Goal: Register for event/course

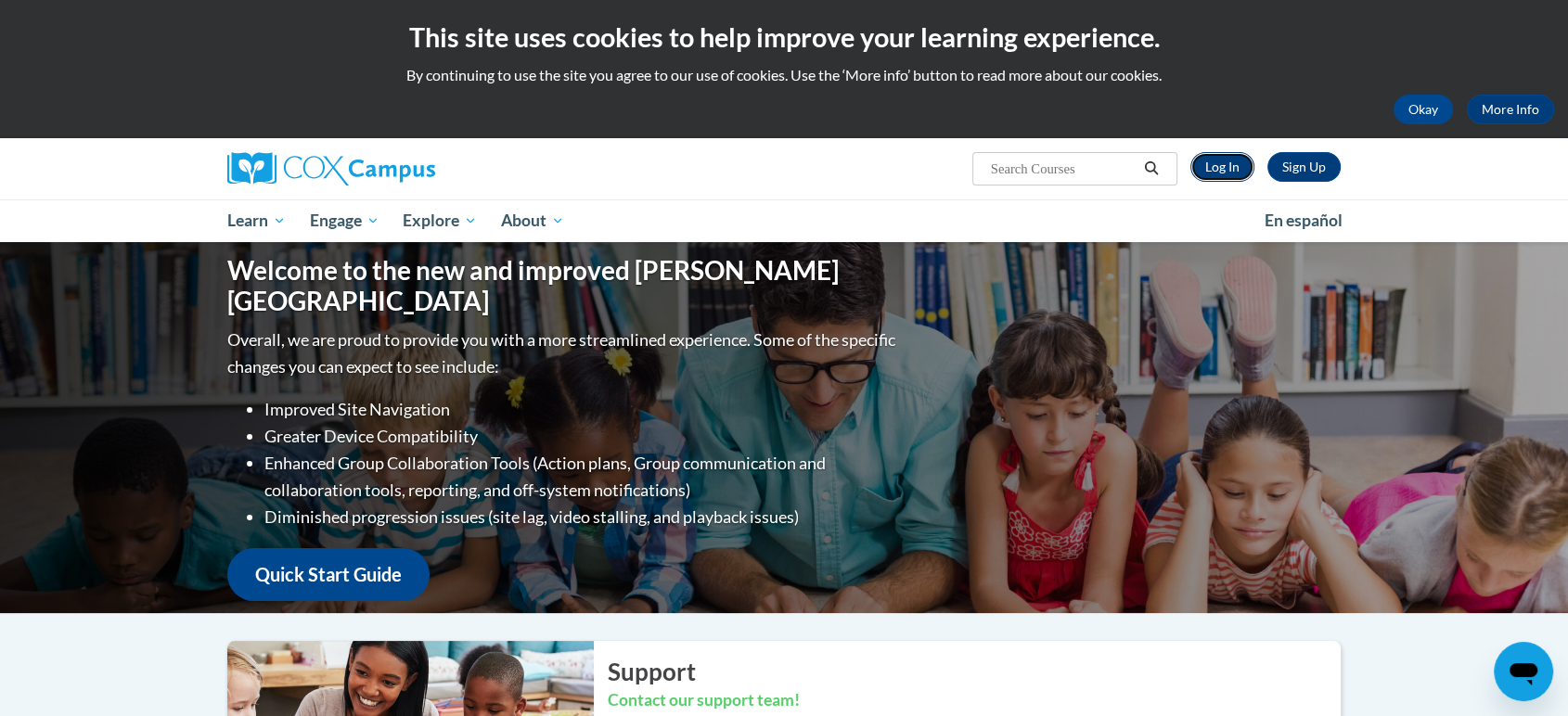
click at [1222, 167] on link "Log In" at bounding box center [1222, 167] width 64 height 30
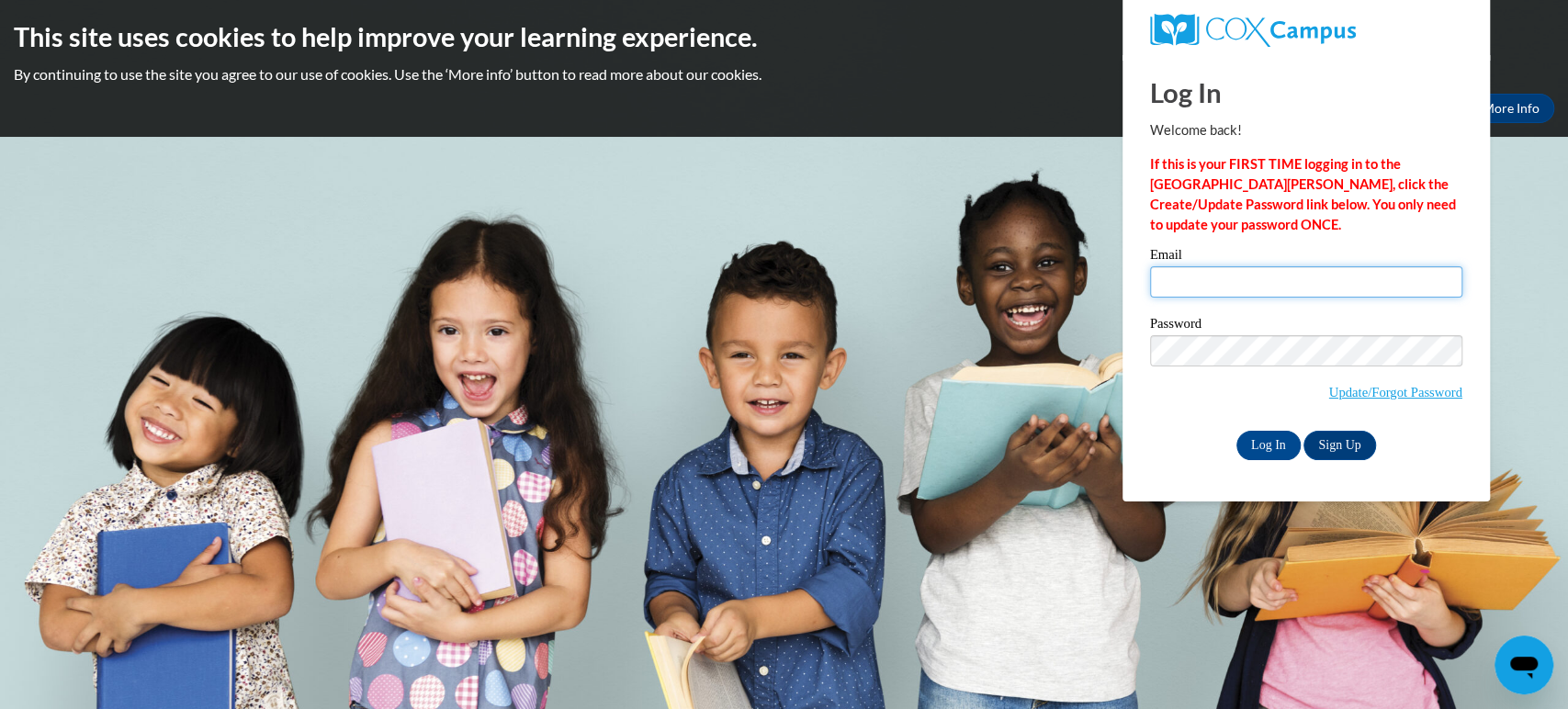
click at [1193, 278] on input "Email" at bounding box center [1306, 282] width 312 height 31
type input "britton.justice@gmail.com"
click at [1263, 448] on input "Log In" at bounding box center [1268, 446] width 64 height 30
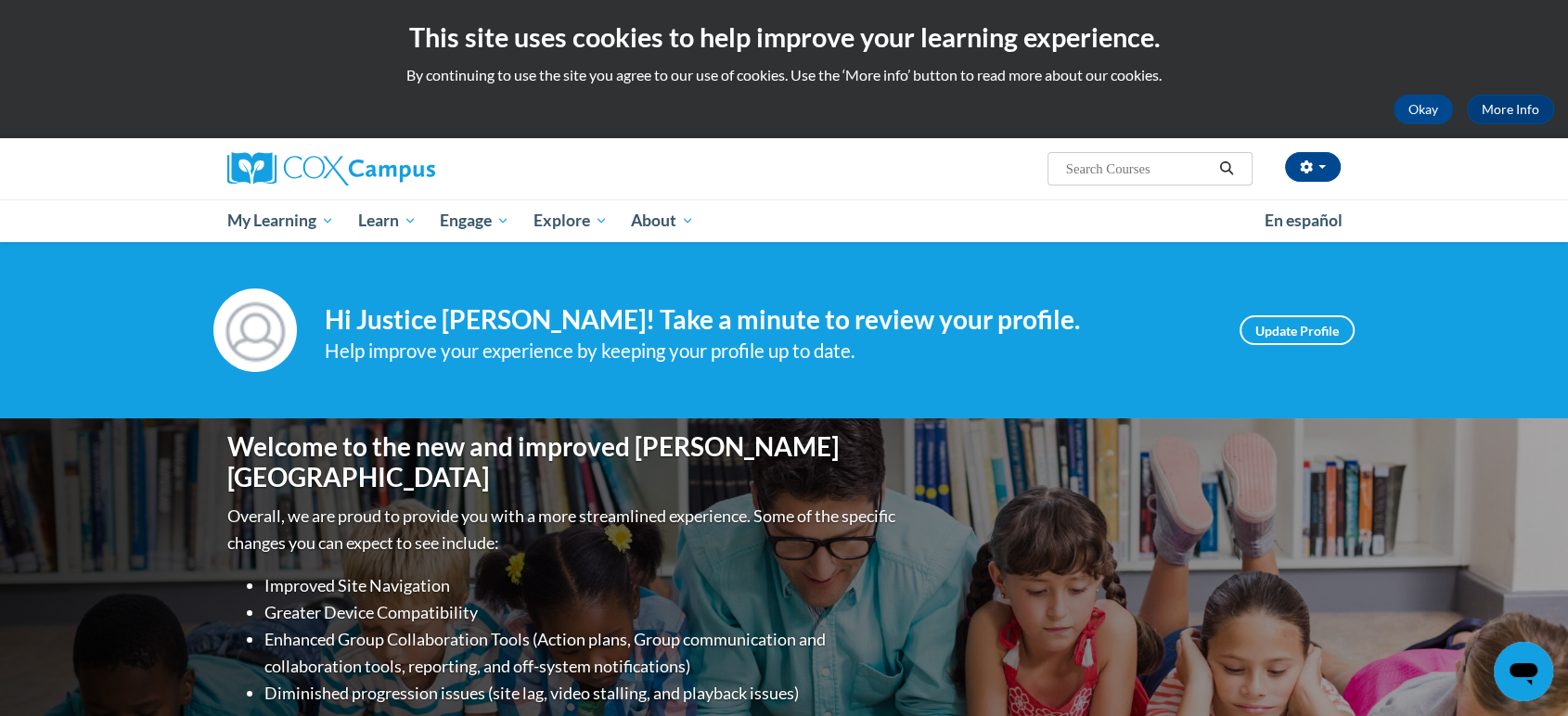
click at [1129, 181] on span "Search Search..." at bounding box center [1150, 169] width 205 height 34
click at [1127, 175] on input "Search..." at bounding box center [1138, 169] width 148 height 22
type input "teaching writing K-3"
click at [1230, 162] on icon "Search" at bounding box center [1226, 169] width 16 height 13
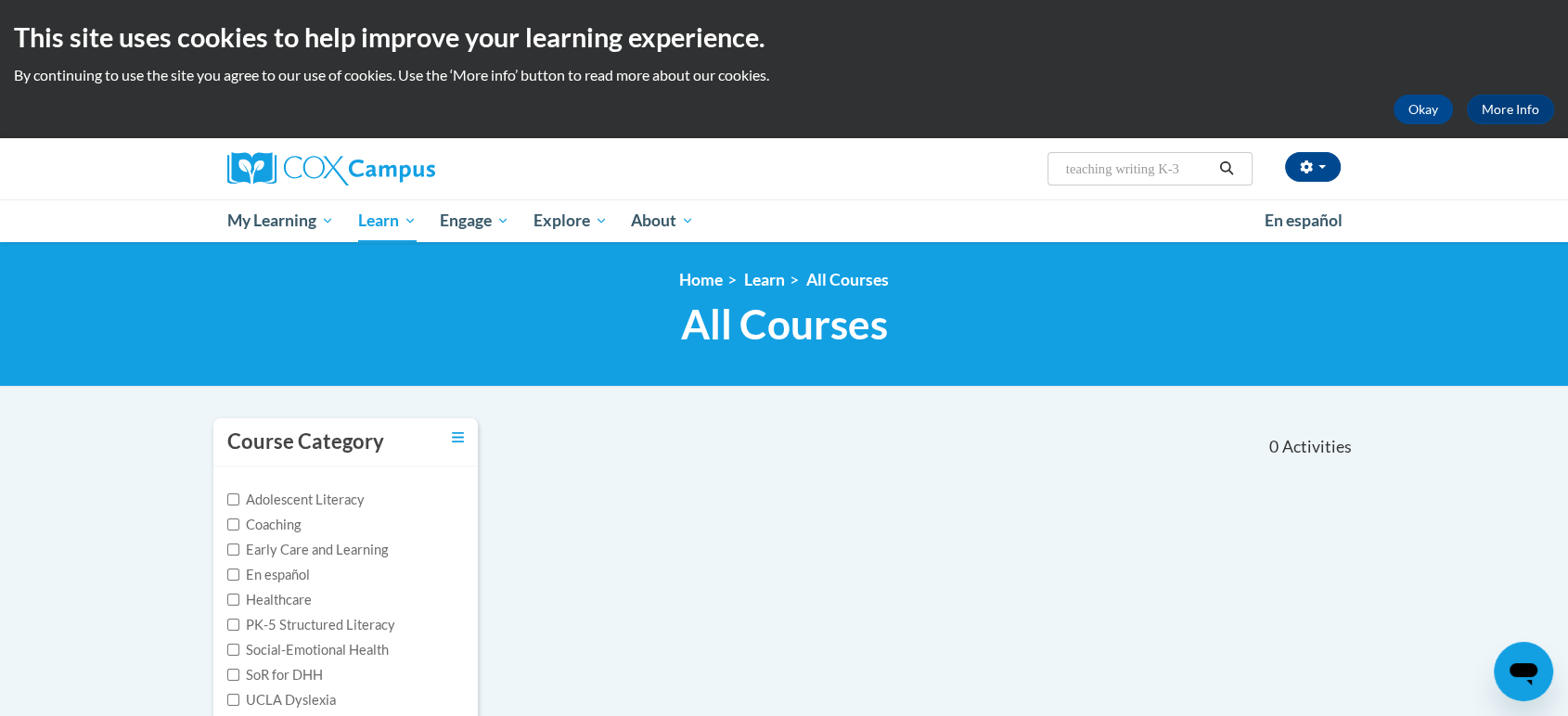
click at [950, 626] on div "Course Category Adolescent Literacy Coaching Early Care and Learning En español…" at bounding box center [784, 587] width 1169 height 340
click at [1191, 169] on input "teaching writing K-3" at bounding box center [1138, 169] width 148 height 22
type input "teaching writing"
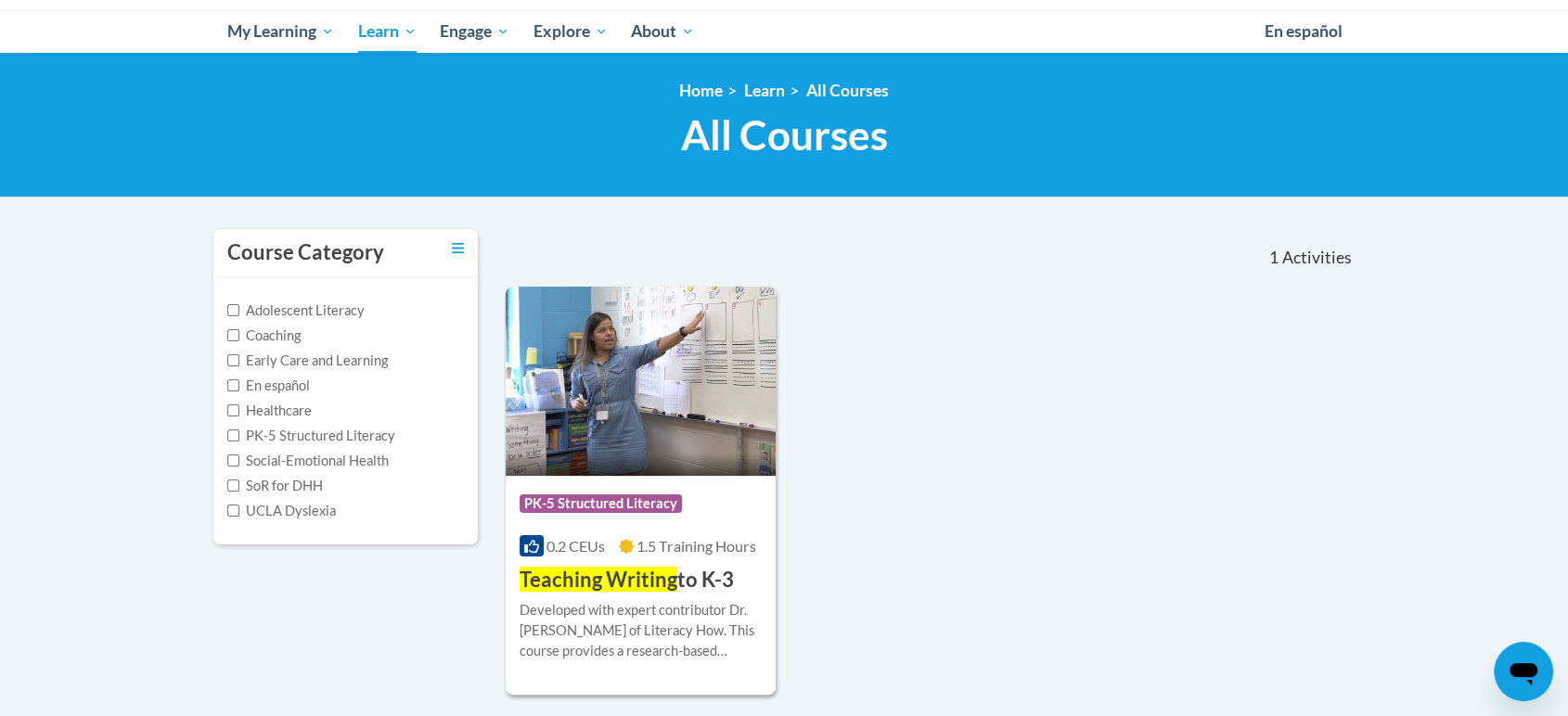
scroll to position [213, 0]
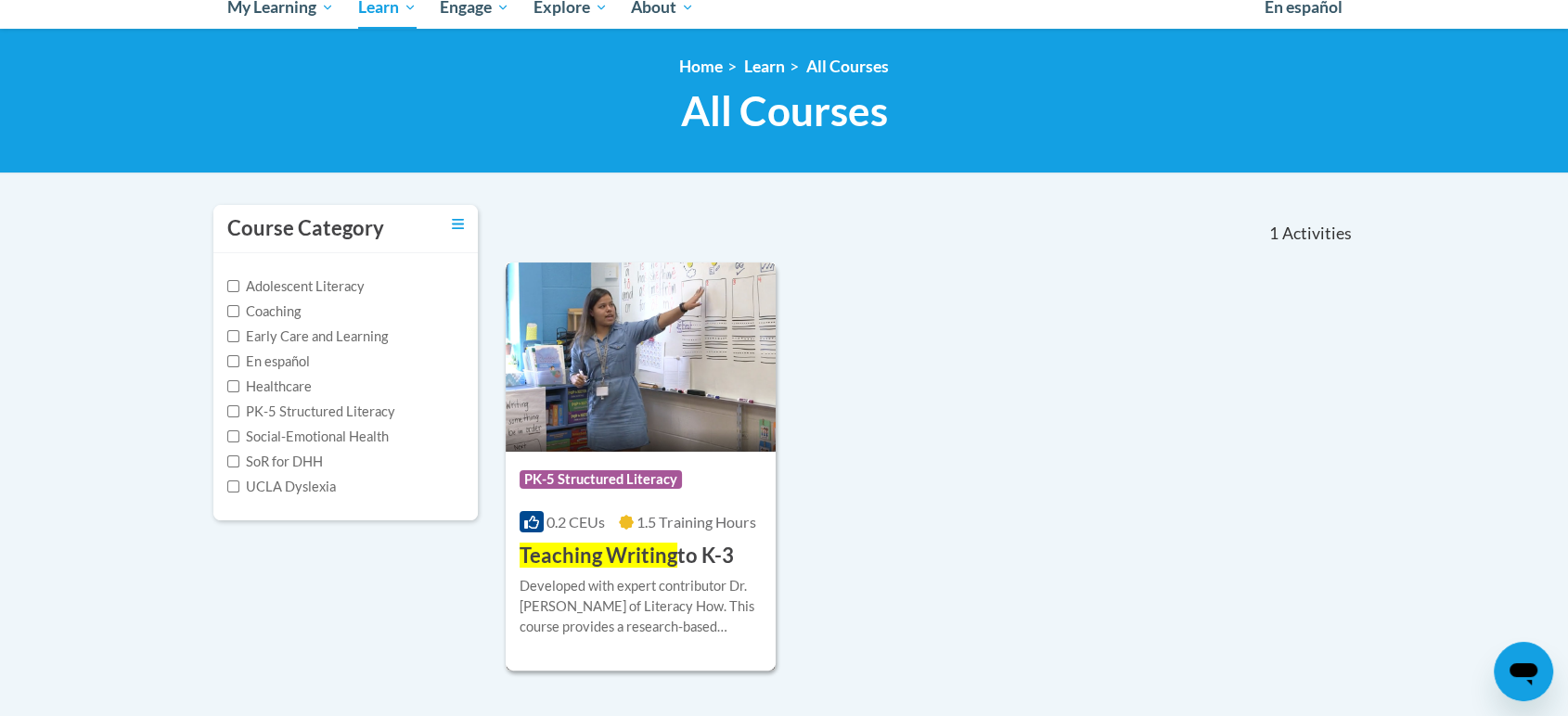
click at [579, 483] on span "PK-5 Structured Literacy" at bounding box center [600, 479] width 162 height 18
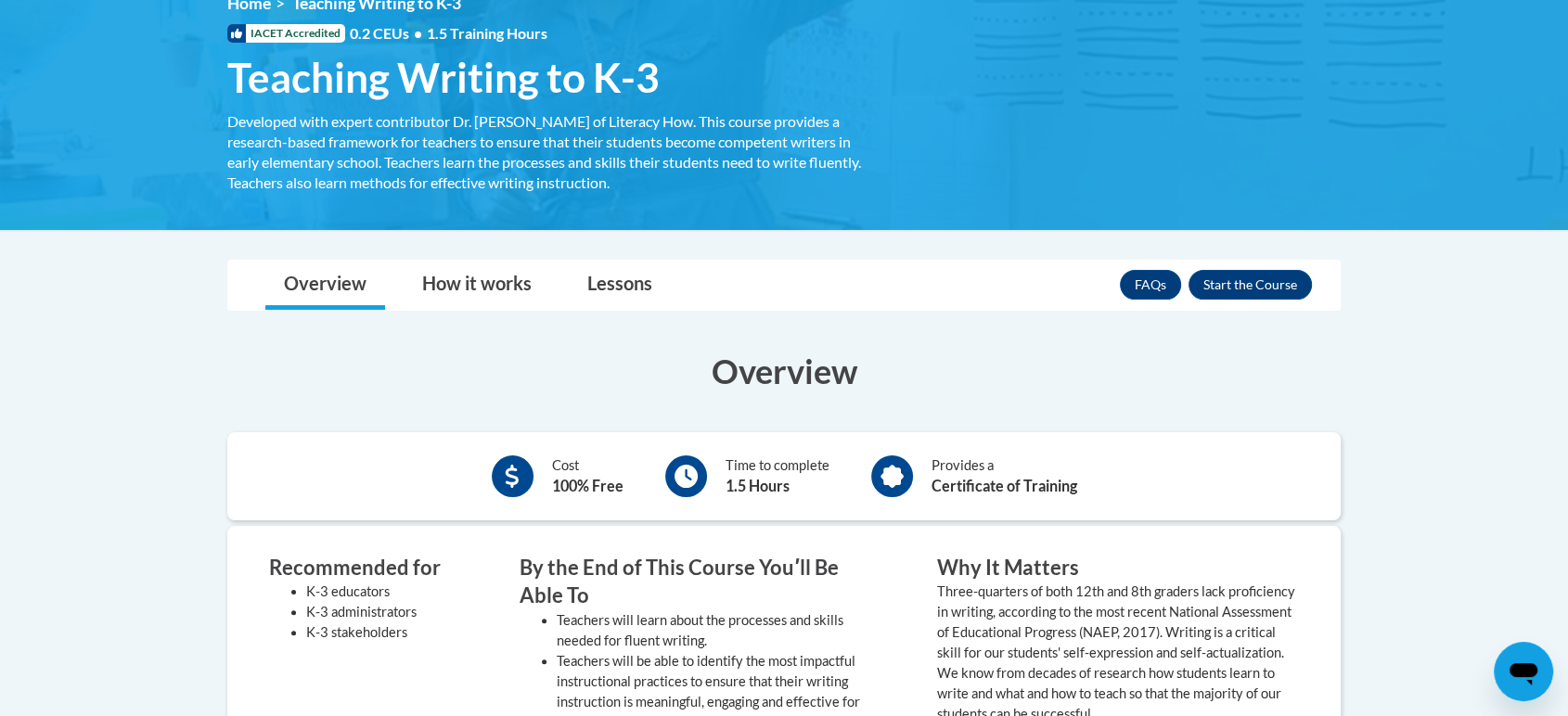
scroll to position [272, 0]
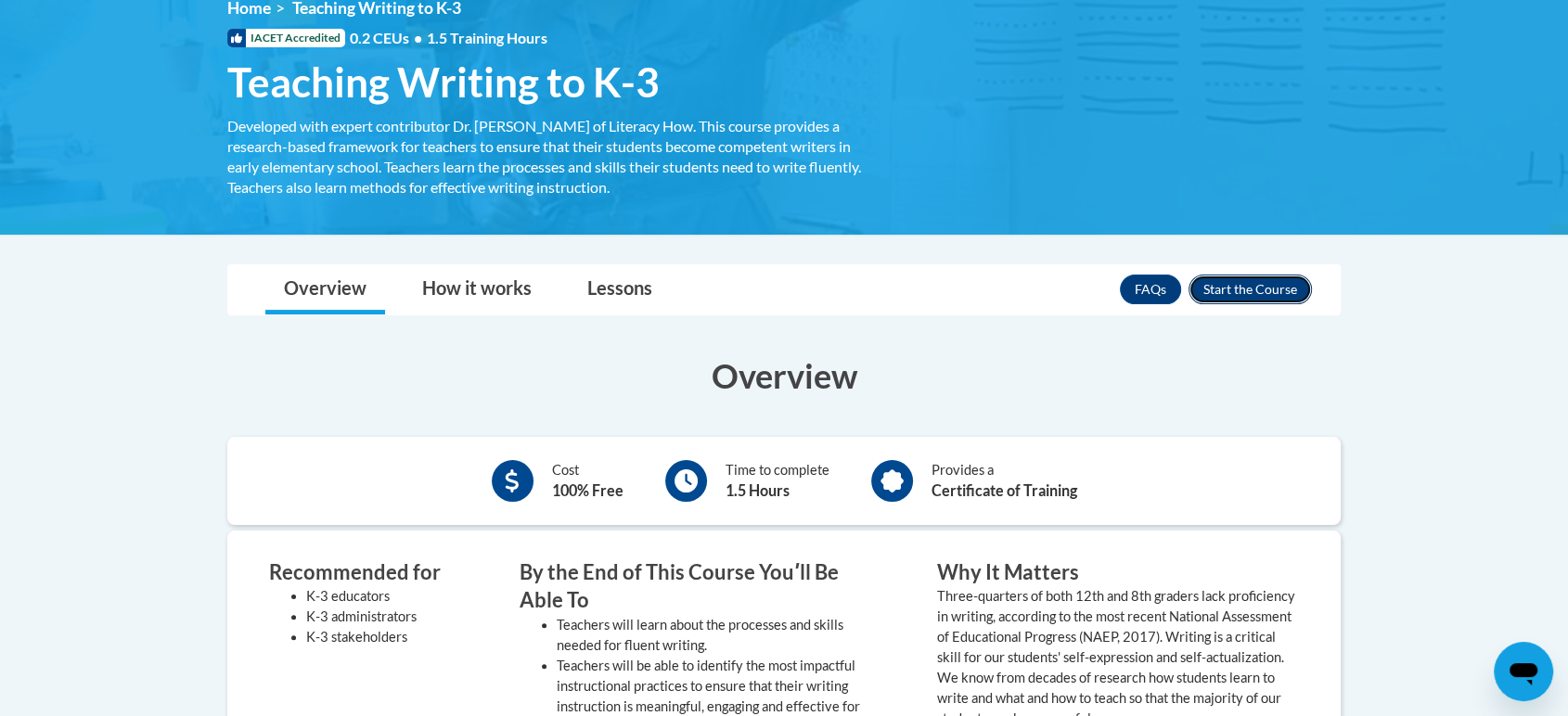
click at [1252, 288] on button "Enroll" at bounding box center [1250, 289] width 123 height 30
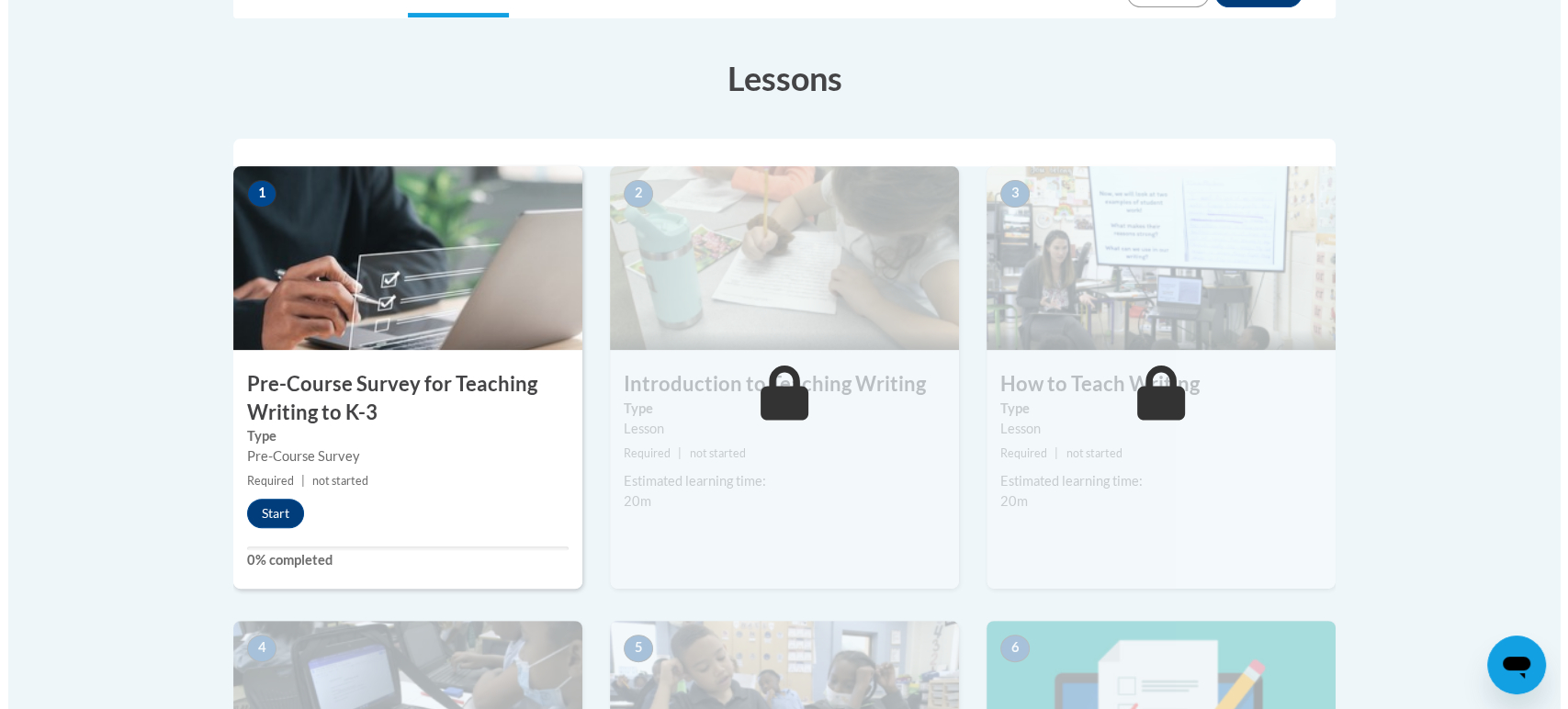
scroll to position [481, 0]
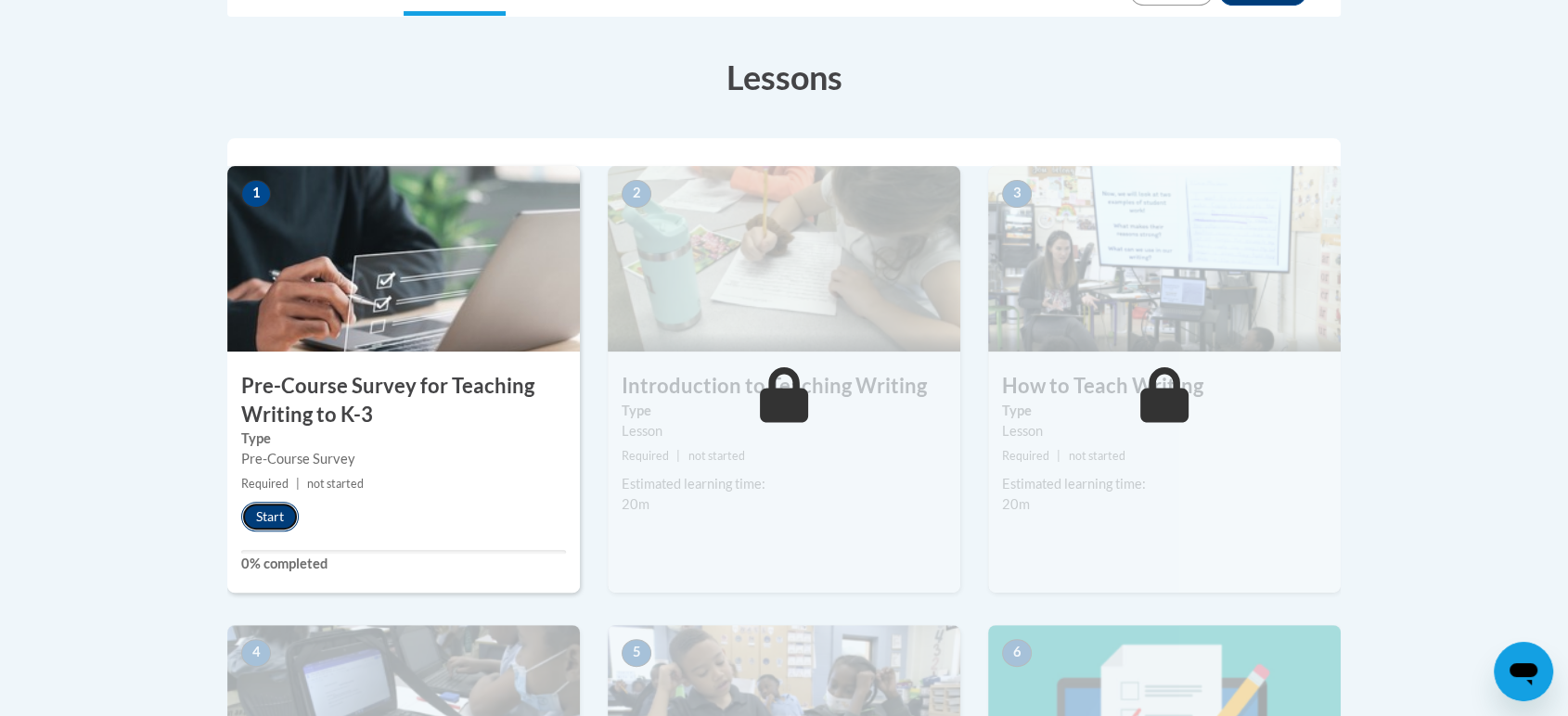
click at [269, 516] on button "Start" at bounding box center [270, 517] width 58 height 30
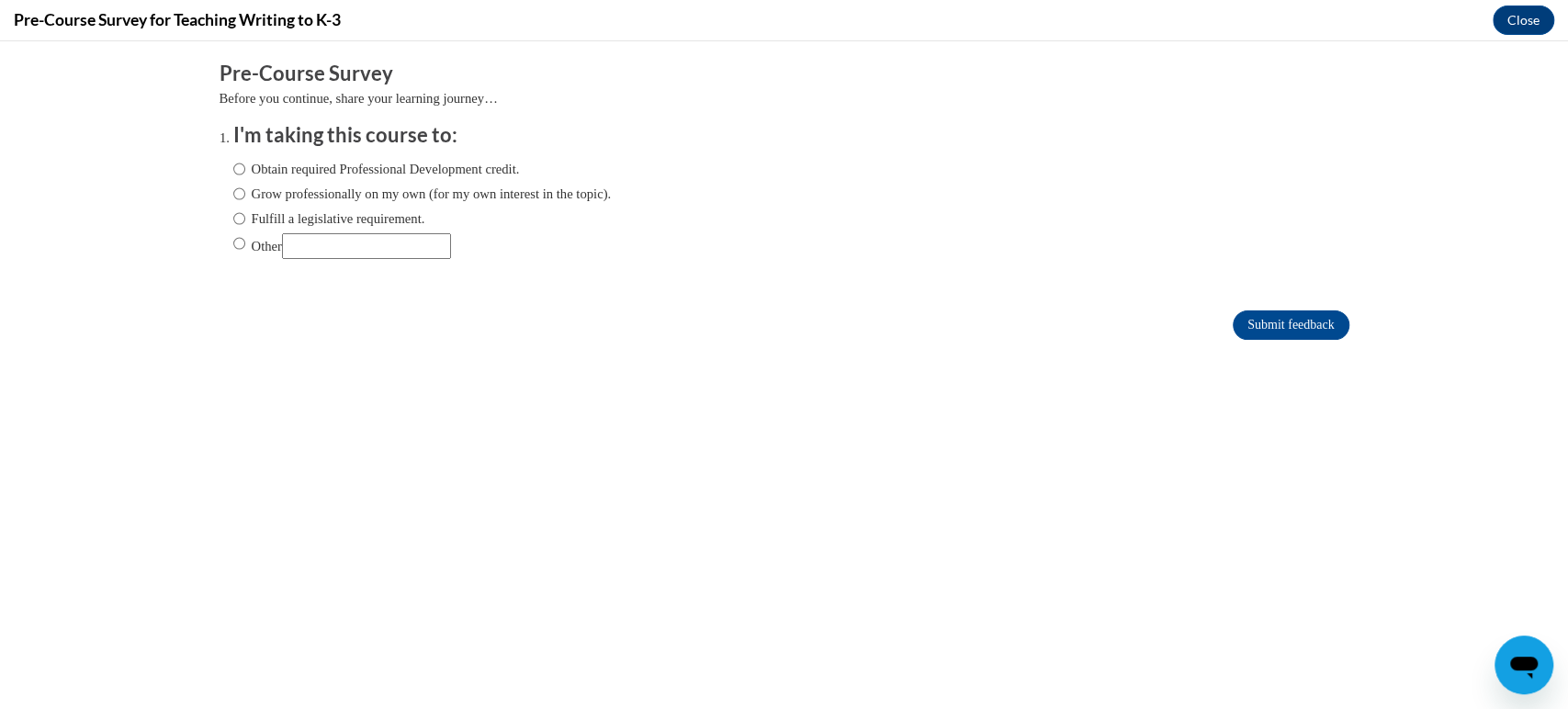
scroll to position [0, 0]
click at [234, 174] on input "Obtain required Professional Development credit." at bounding box center [240, 169] width 12 height 20
radio input "true"
click at [1242, 323] on input "Submit feedback" at bounding box center [1290, 324] width 115 height 30
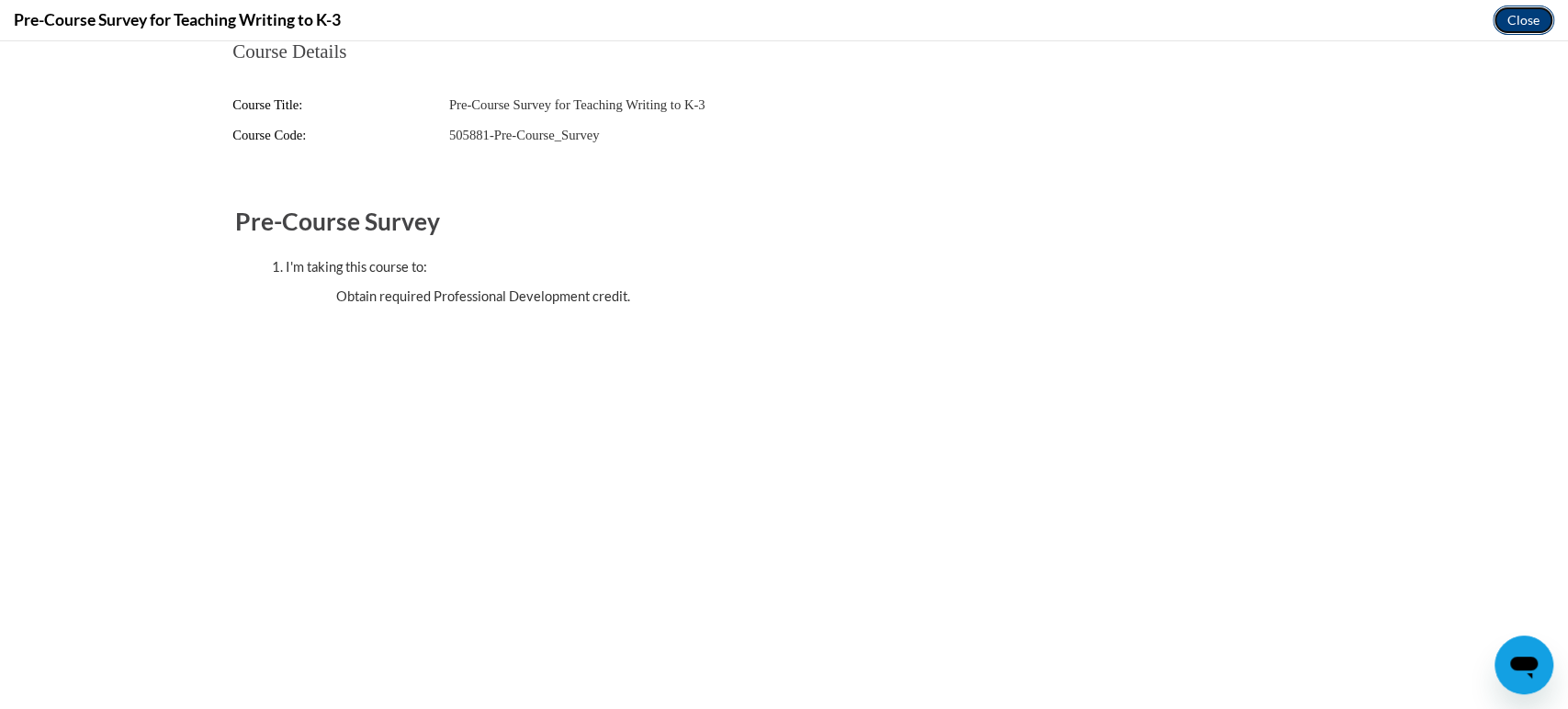
click at [1519, 27] on button "Close" at bounding box center [1524, 20] width 62 height 30
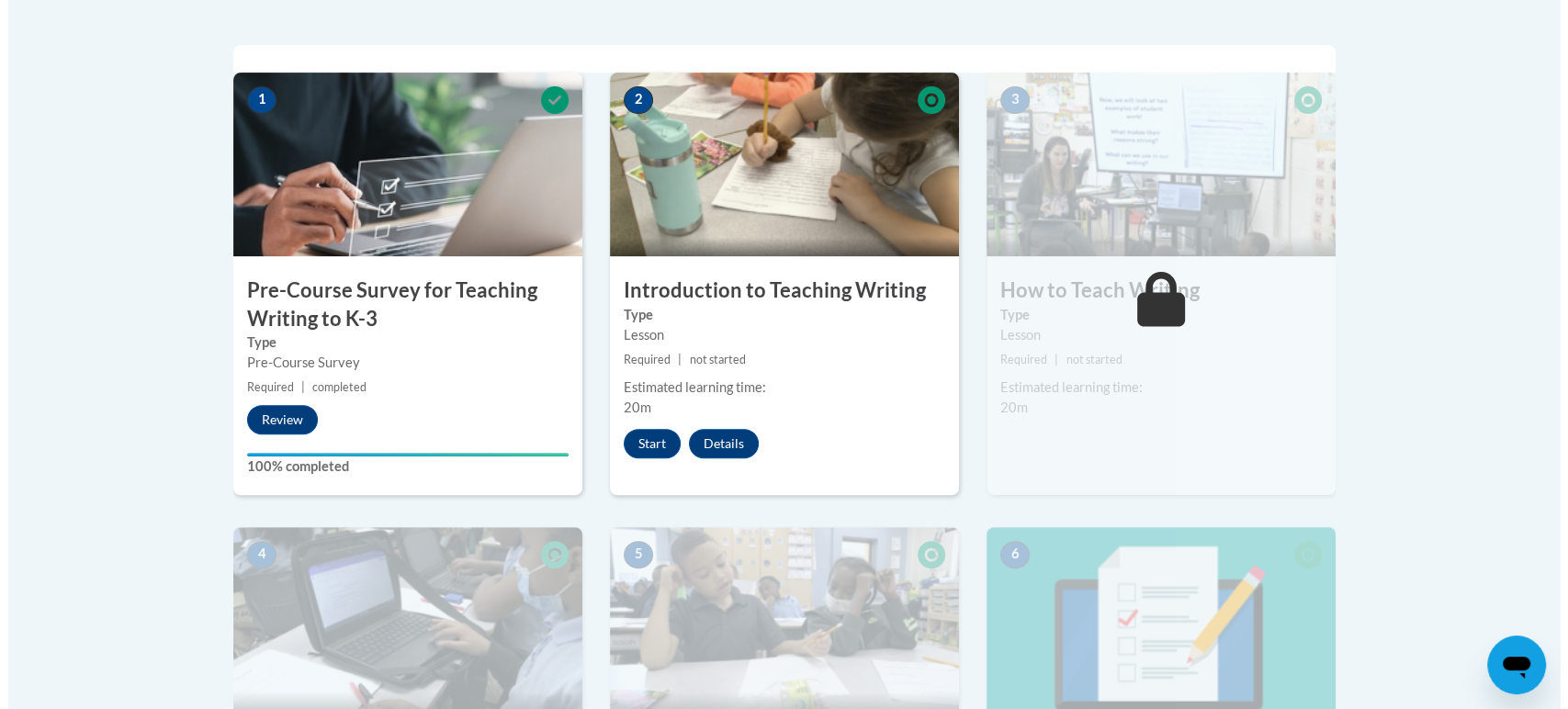
scroll to position [567, 0]
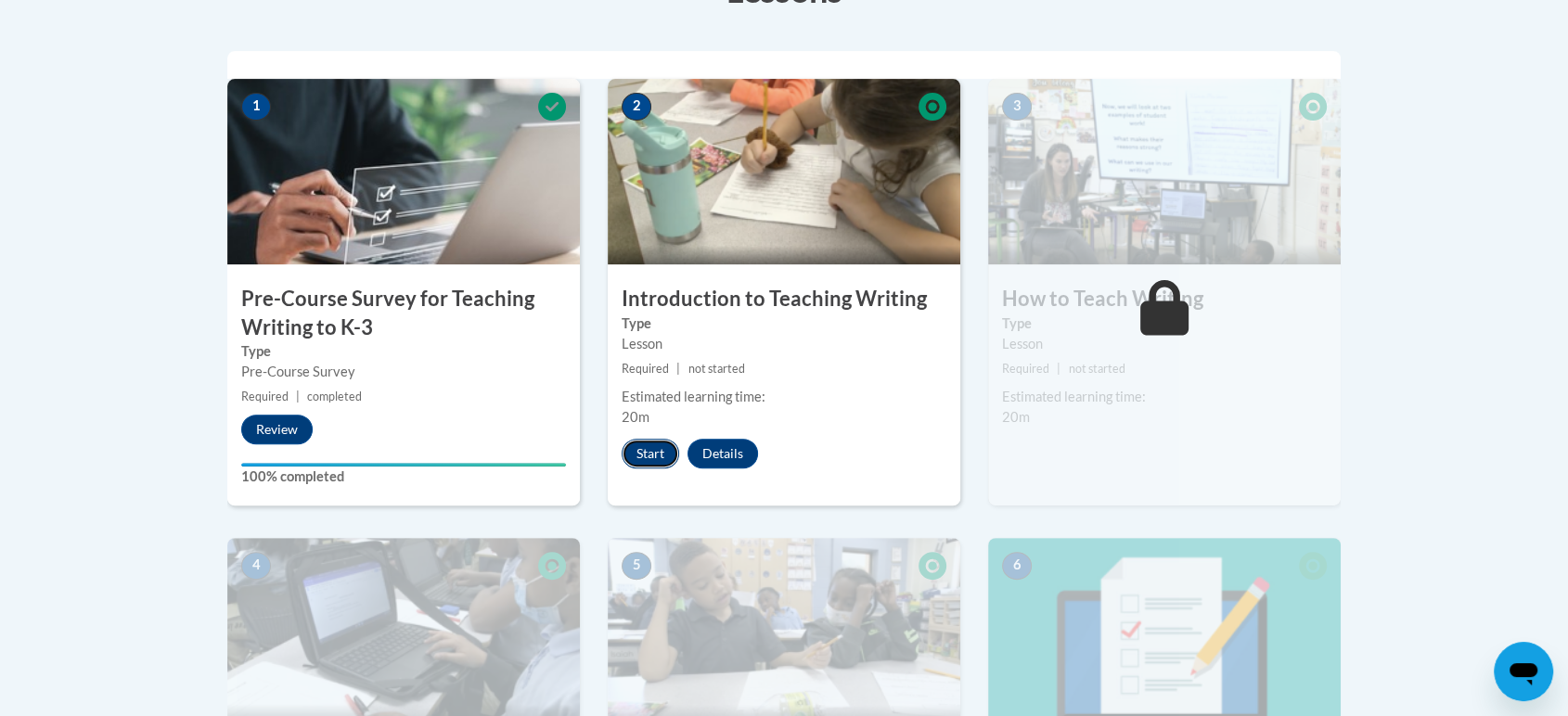
click at [650, 456] on button "Start" at bounding box center [651, 453] width 58 height 30
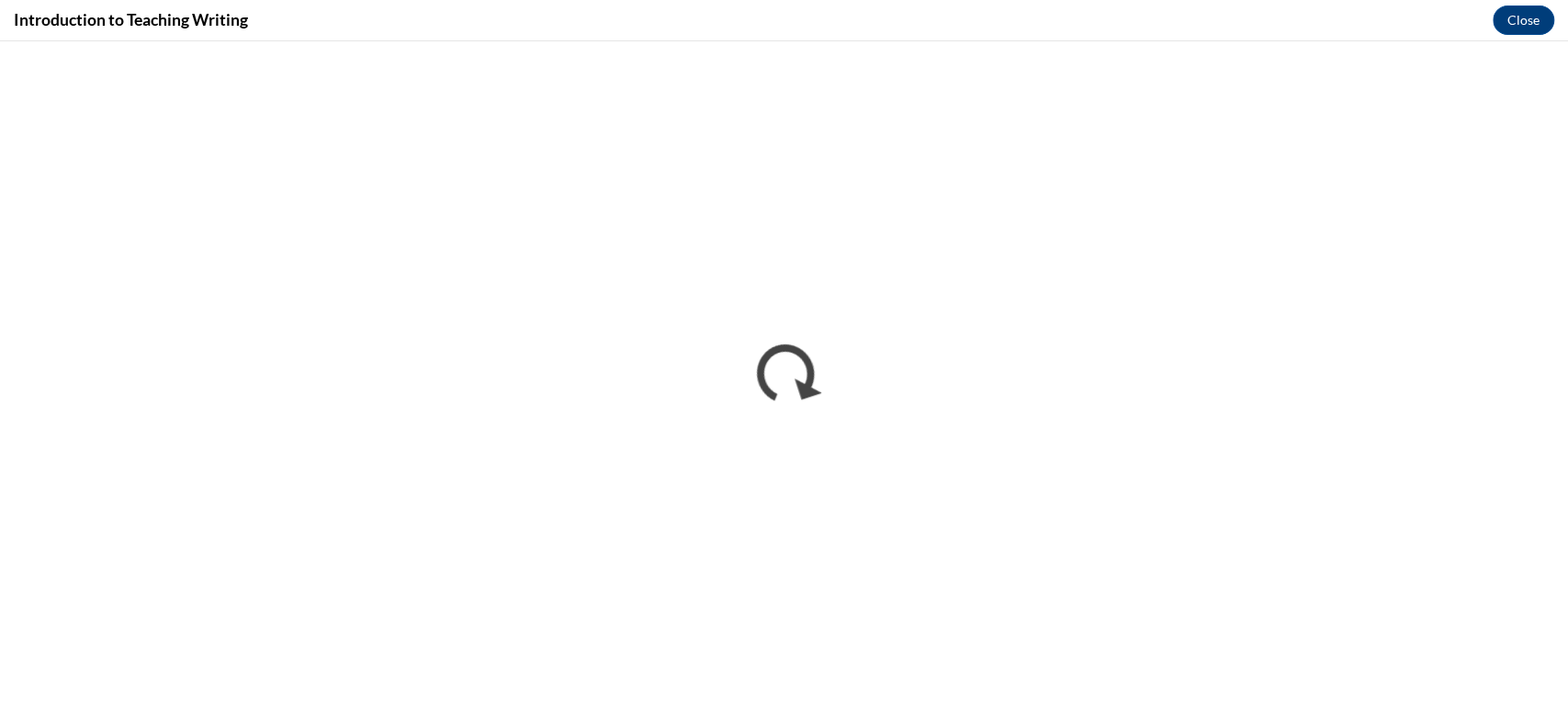
scroll to position [0, 0]
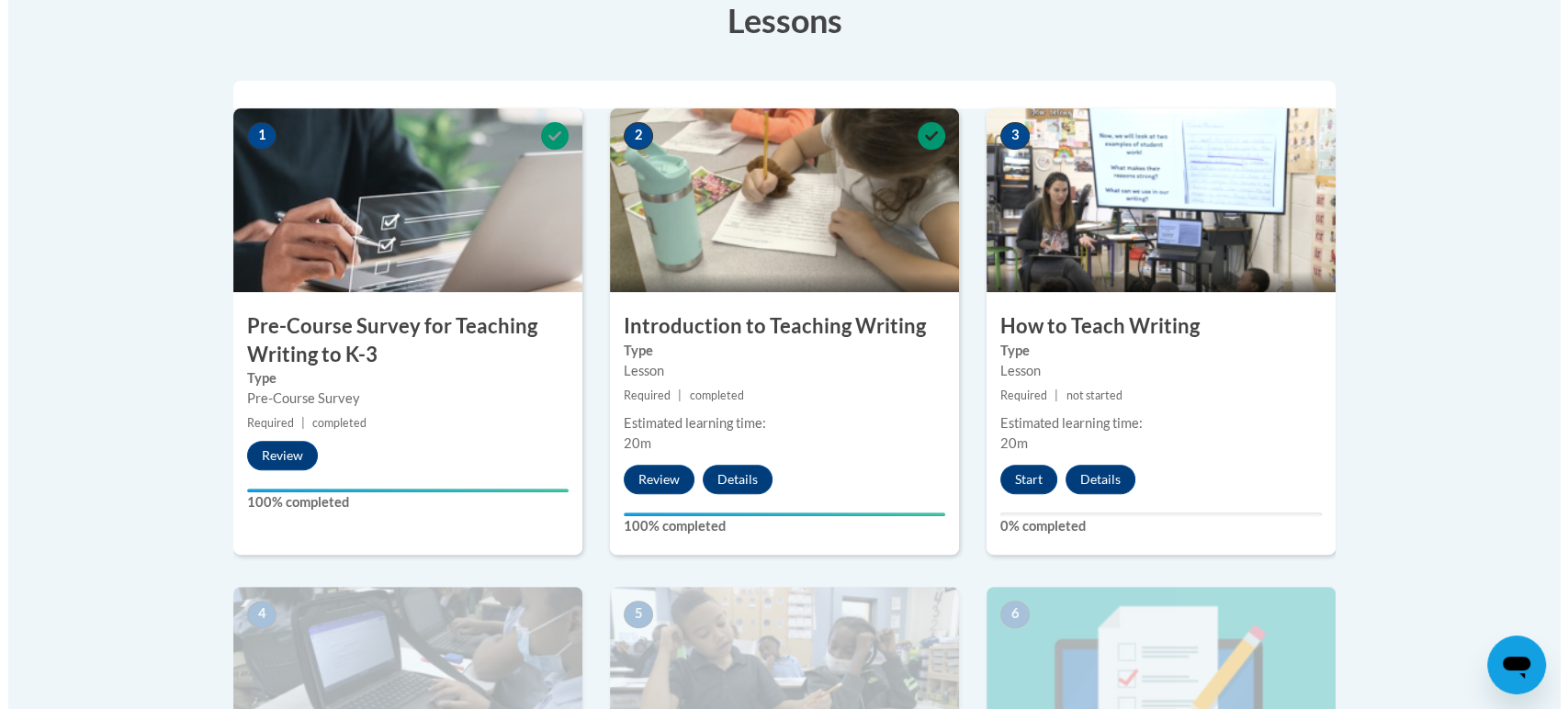
scroll to position [538, 0]
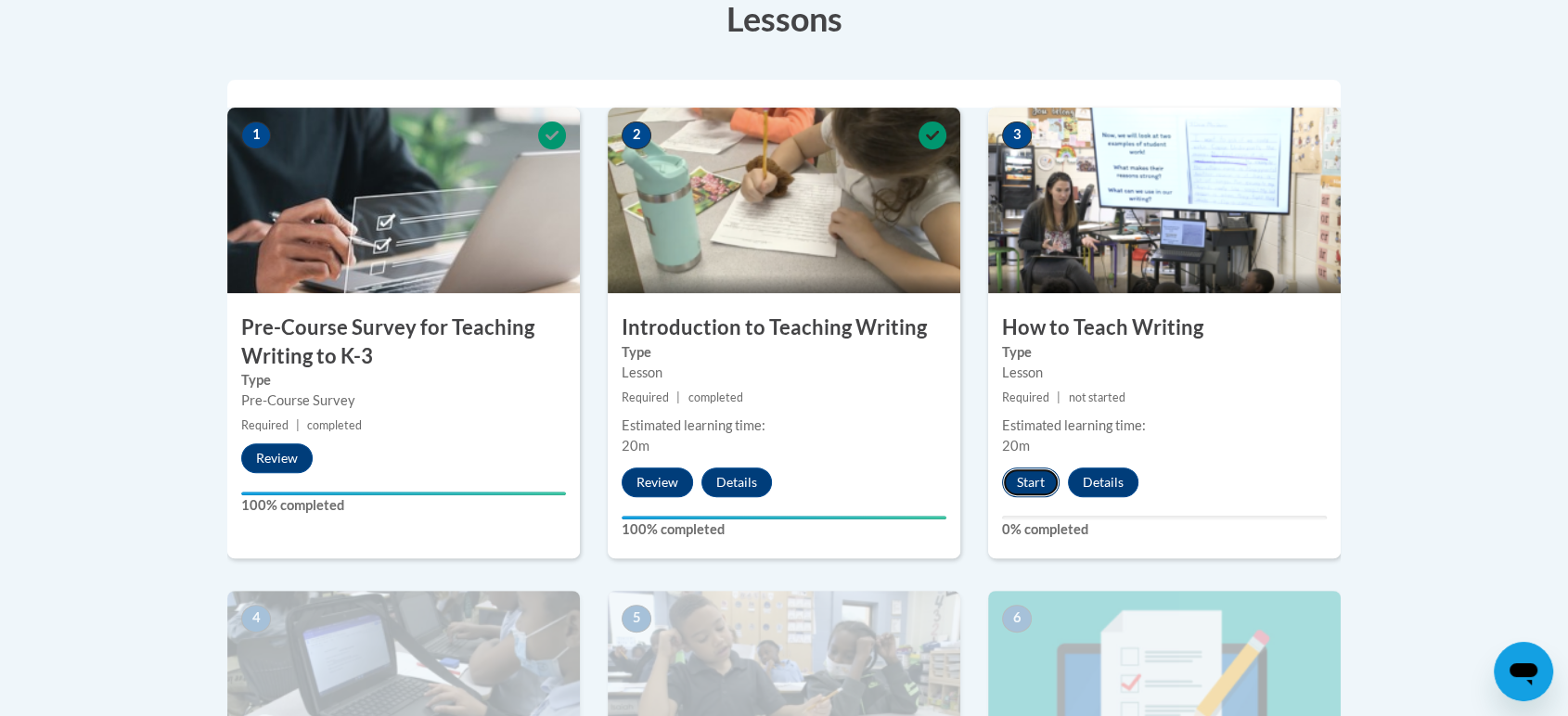
click at [1021, 485] on button "Start" at bounding box center [1031, 482] width 58 height 30
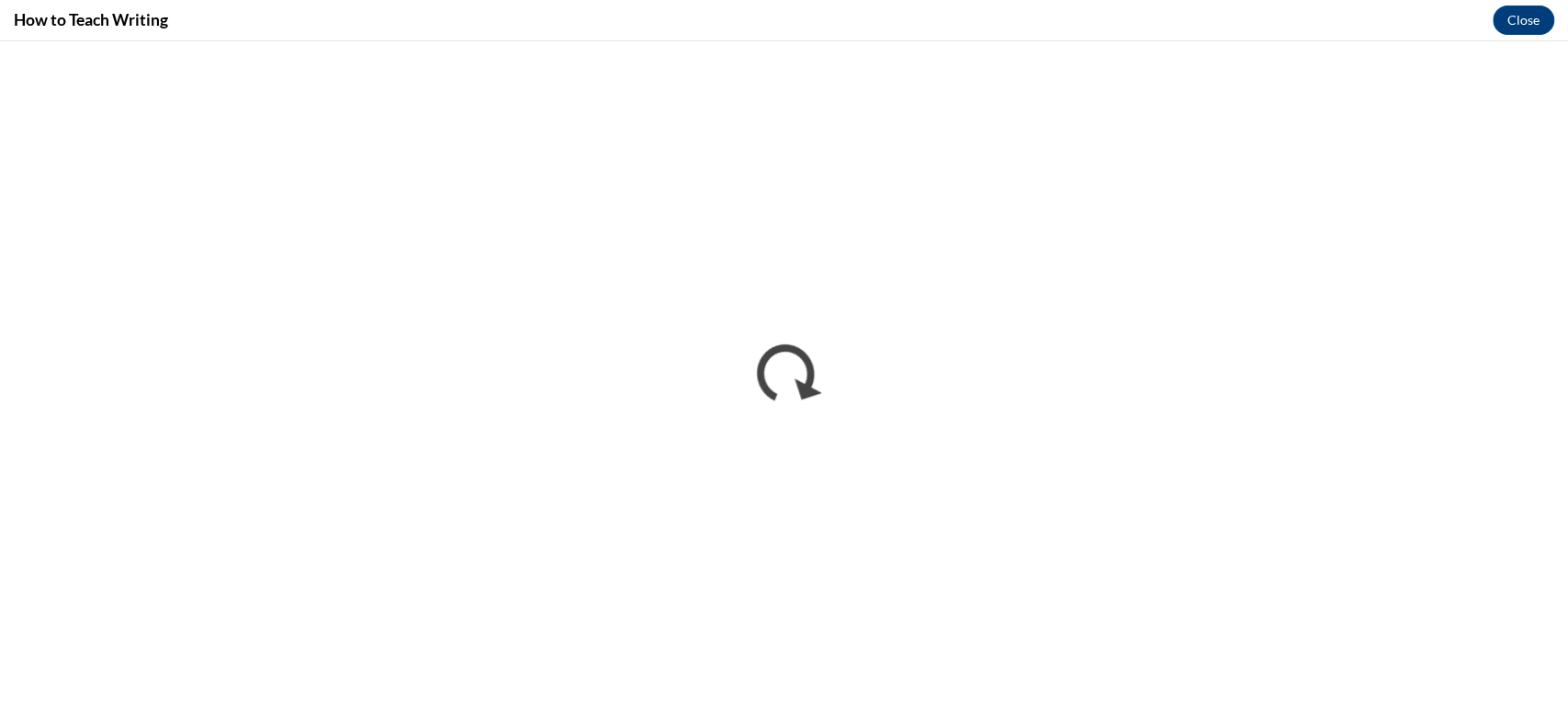
scroll to position [0, 0]
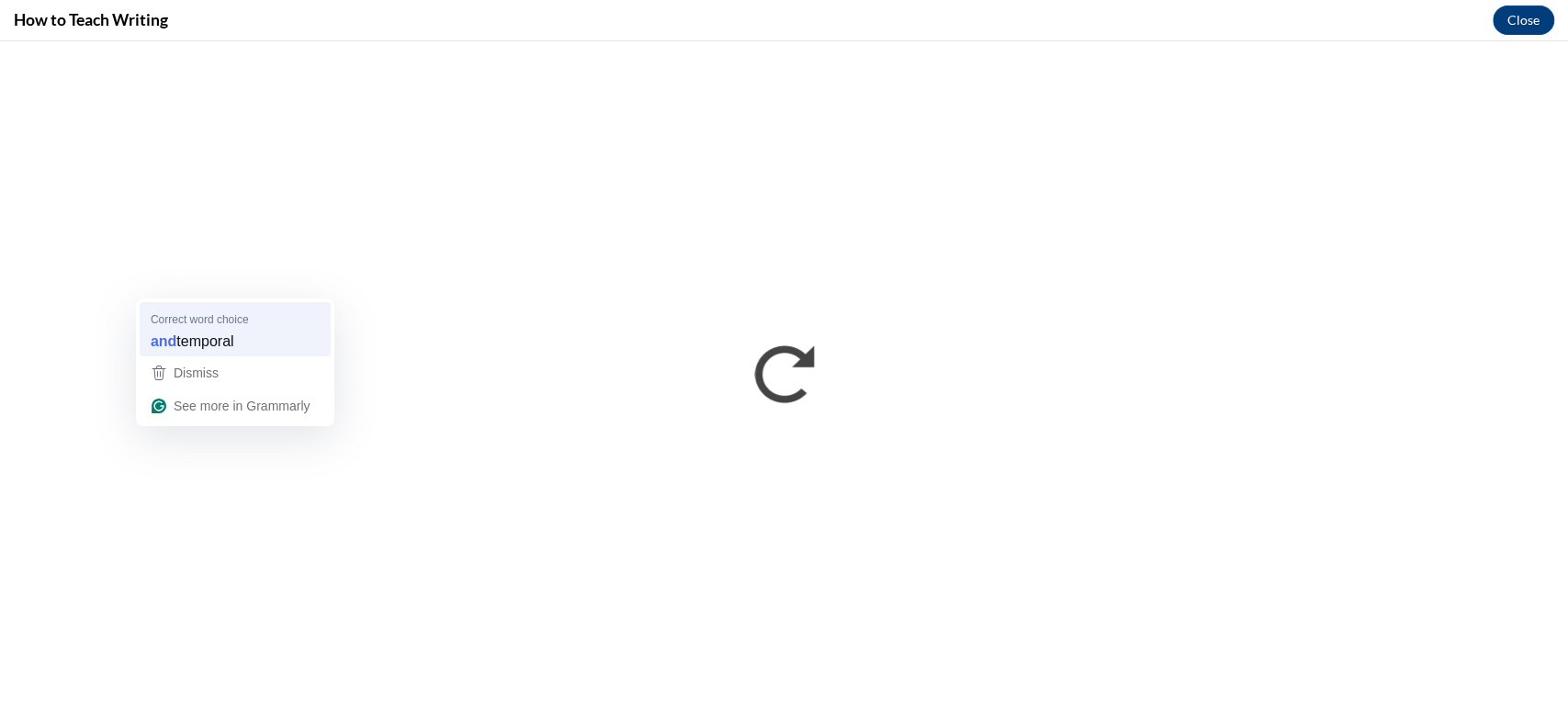
click at [229, 331] on span "temporal" at bounding box center [205, 341] width 57 height 20
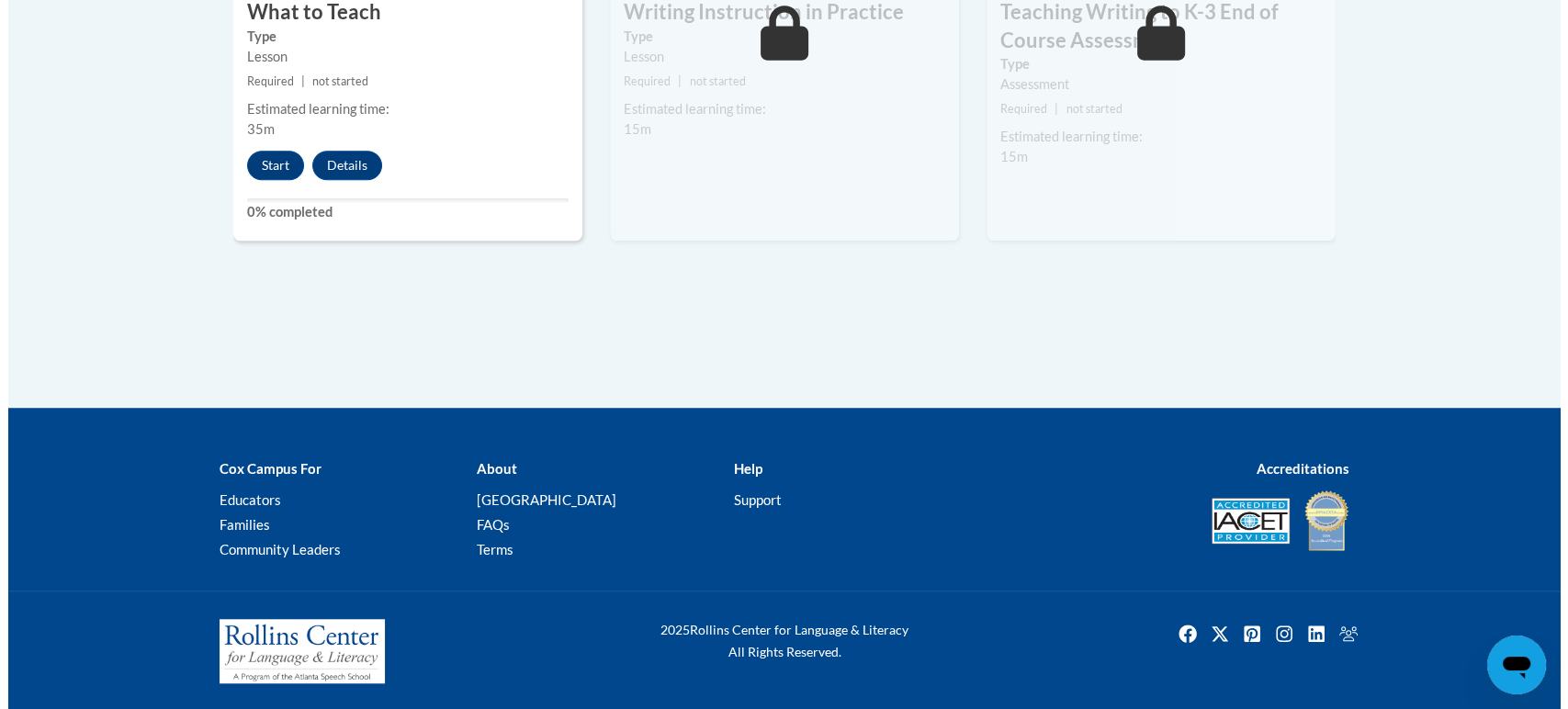
scroll to position [919, 0]
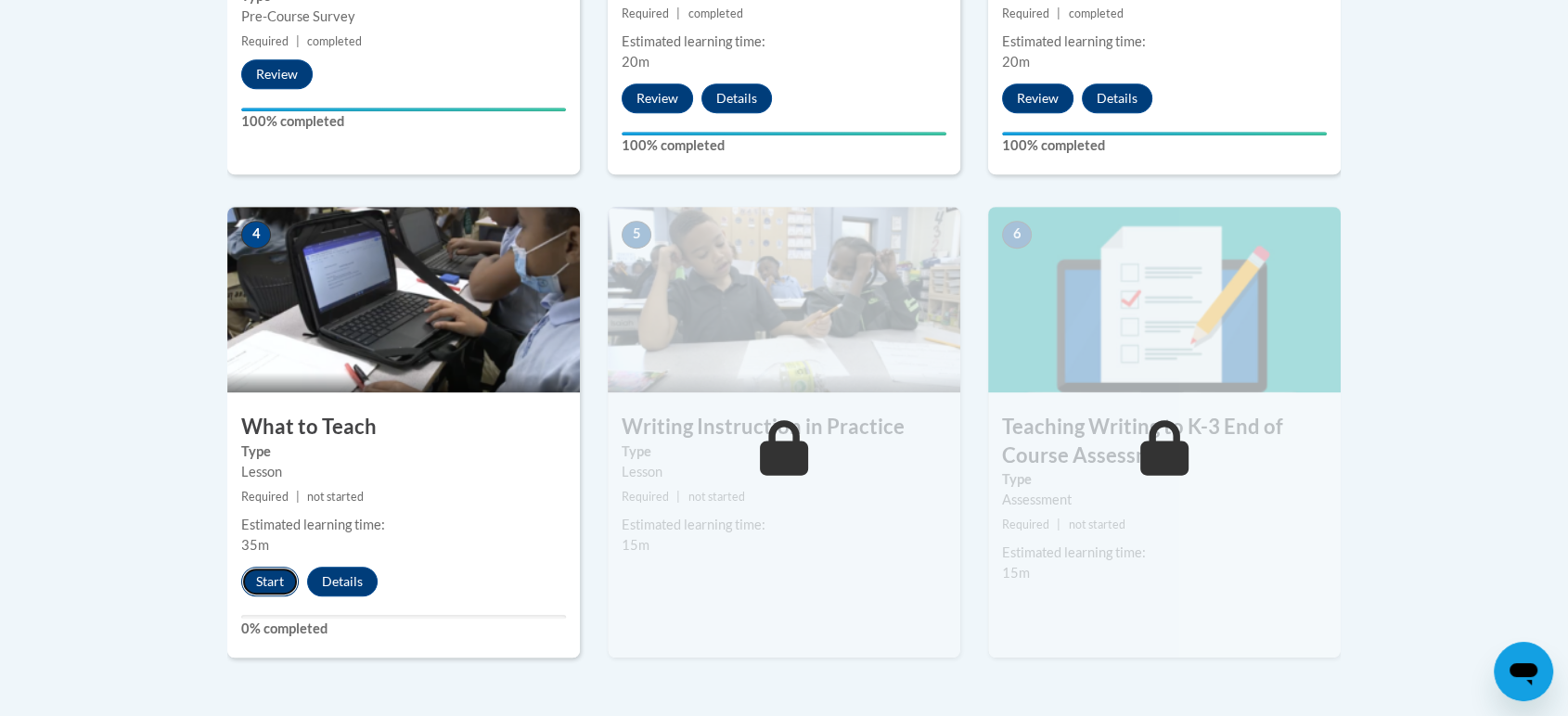
click at [281, 585] on button "Start" at bounding box center [270, 581] width 58 height 30
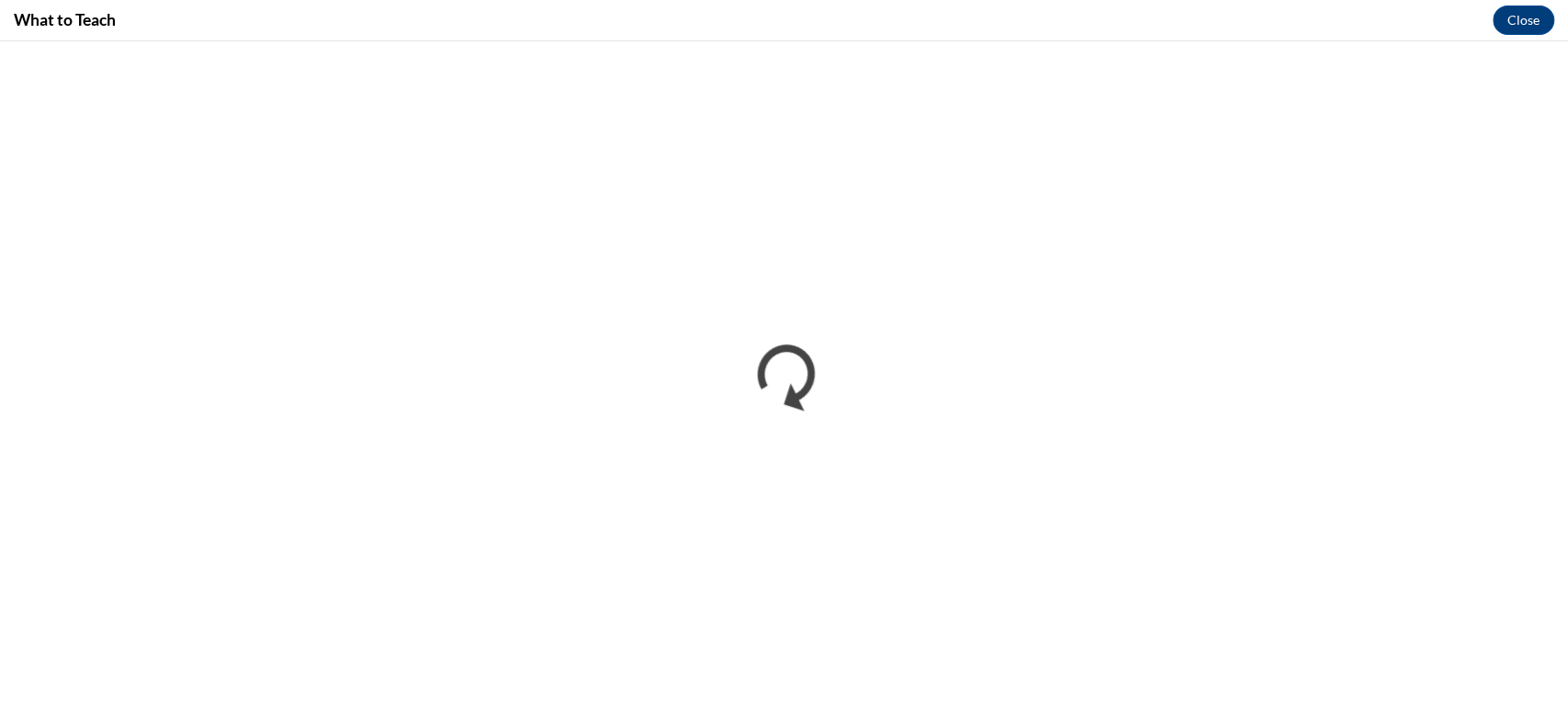
scroll to position [0, 0]
